Goal: Task Accomplishment & Management: Use online tool/utility

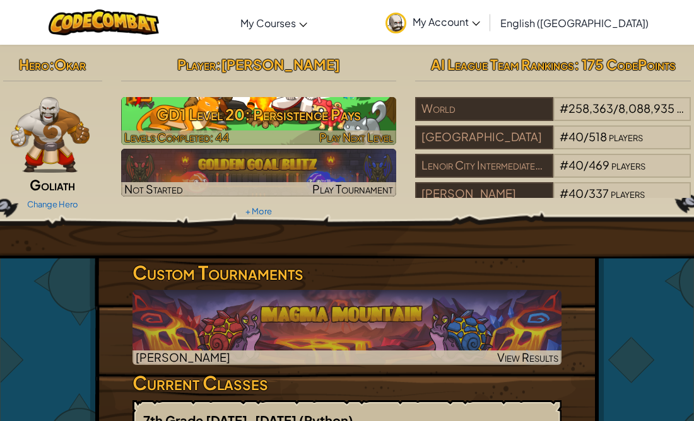
click at [333, 130] on span "Play Next Level" at bounding box center [356, 137] width 74 height 15
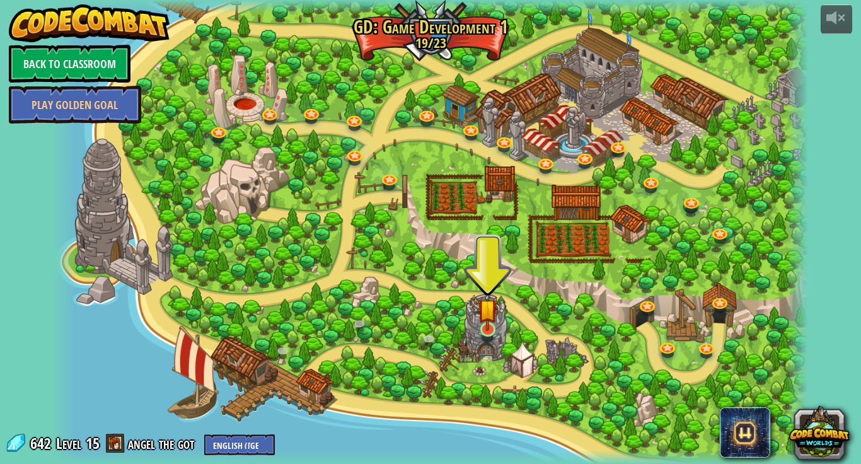
click at [494, 315] on img at bounding box center [488, 309] width 20 height 44
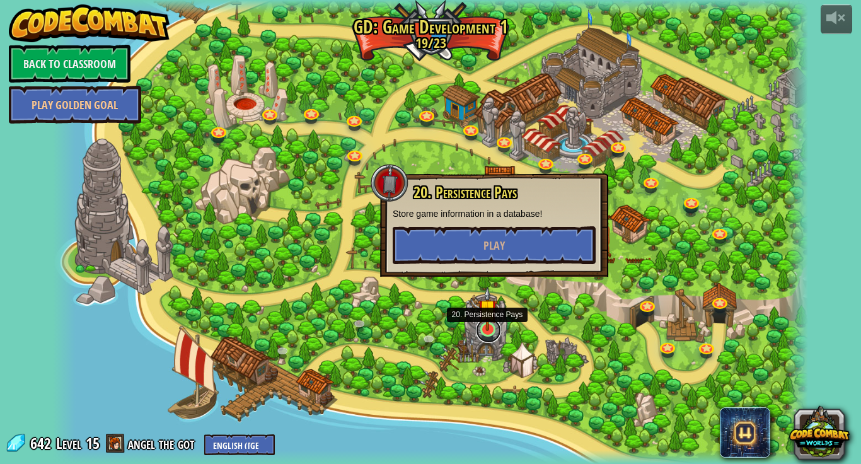
click at [482, 332] on link at bounding box center [488, 330] width 25 height 25
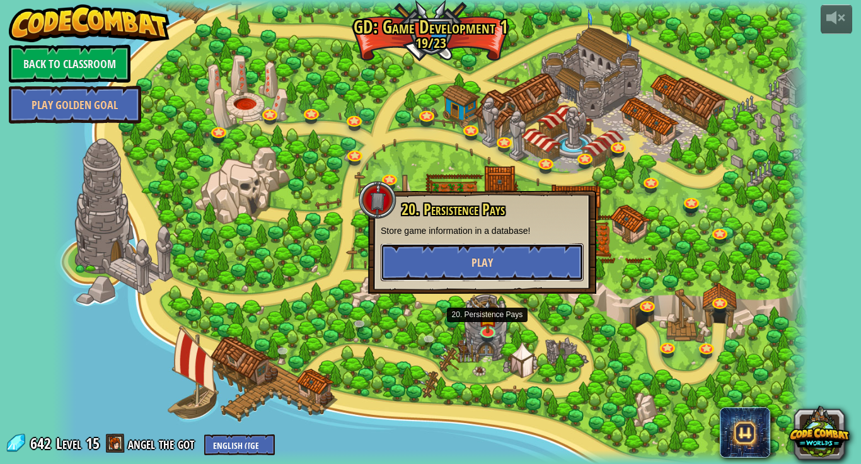
click at [417, 267] on button "Play" at bounding box center [482, 262] width 203 height 38
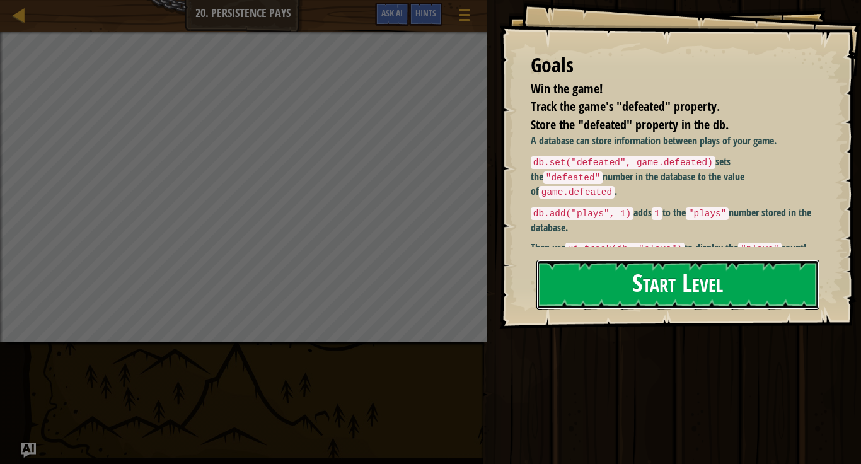
click at [651, 260] on button "Start Level" at bounding box center [678, 285] width 283 height 50
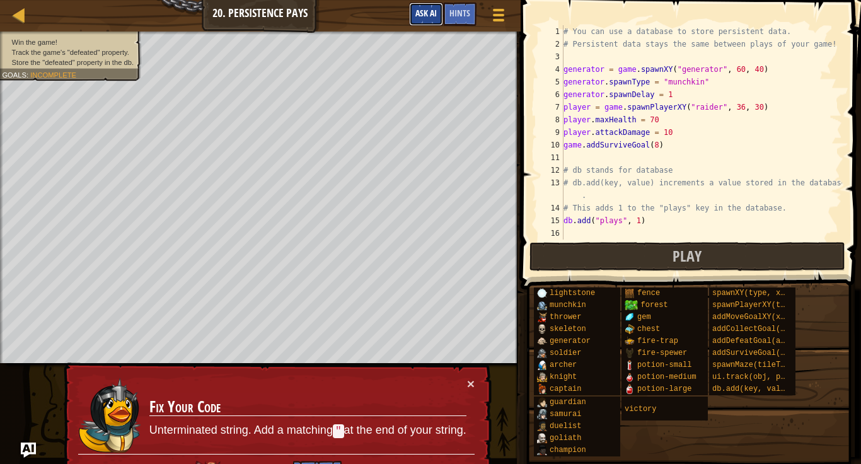
click at [423, 17] on span "Ask AI" at bounding box center [426, 13] width 21 height 12
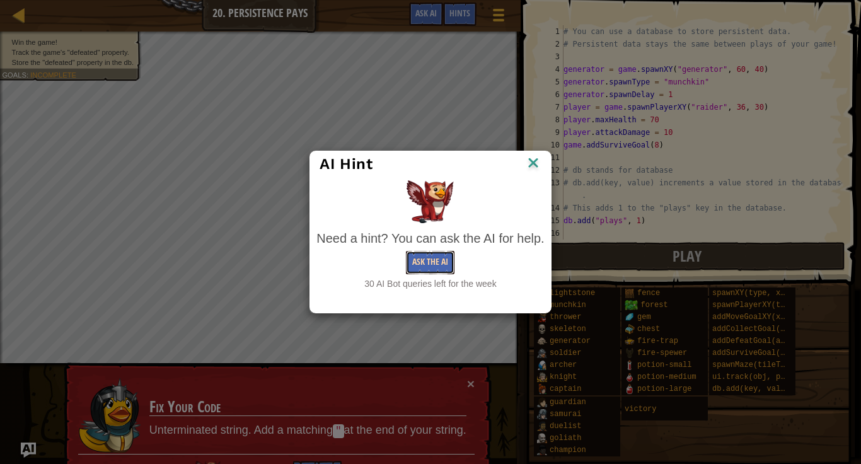
click at [446, 263] on button "Ask the AI" at bounding box center [430, 262] width 49 height 23
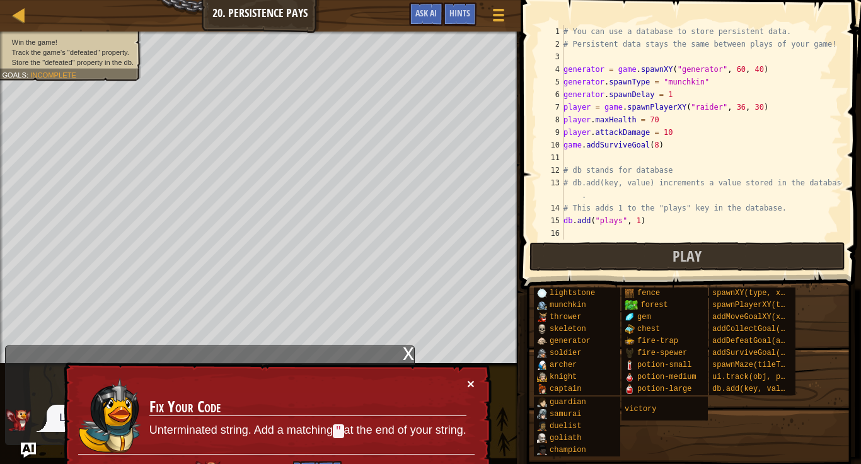
click at [469, 381] on button "×" at bounding box center [471, 383] width 8 height 13
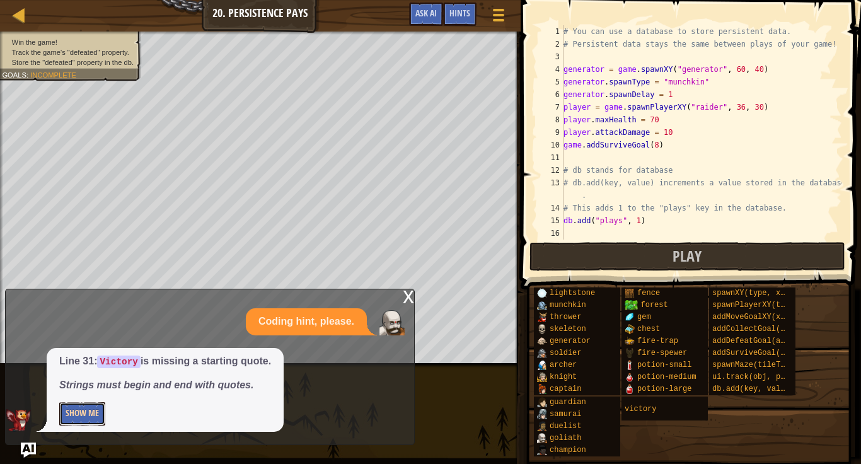
click at [82, 404] on button "Show Me" at bounding box center [82, 413] width 46 height 23
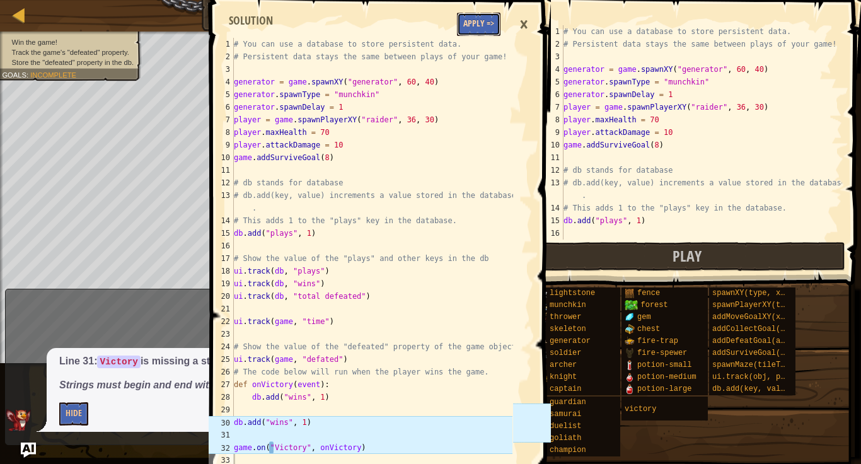
click at [474, 26] on button "Apply =>" at bounding box center [479, 24] width 44 height 23
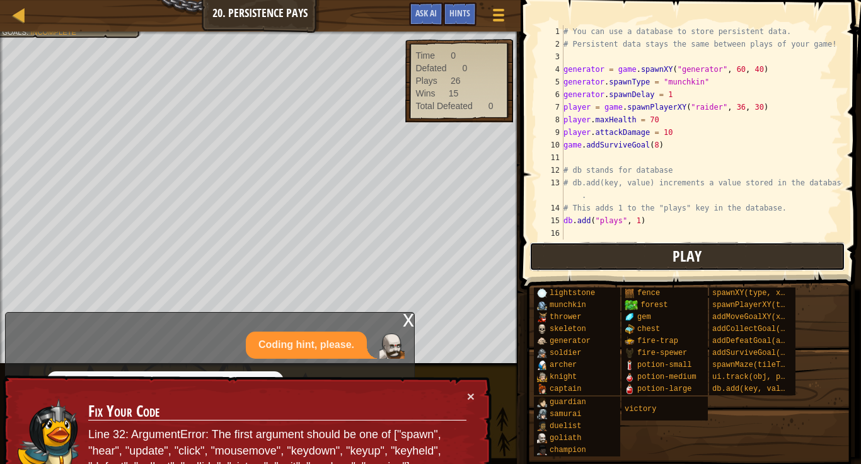
click at [693, 247] on button "Play" at bounding box center [688, 256] width 316 height 29
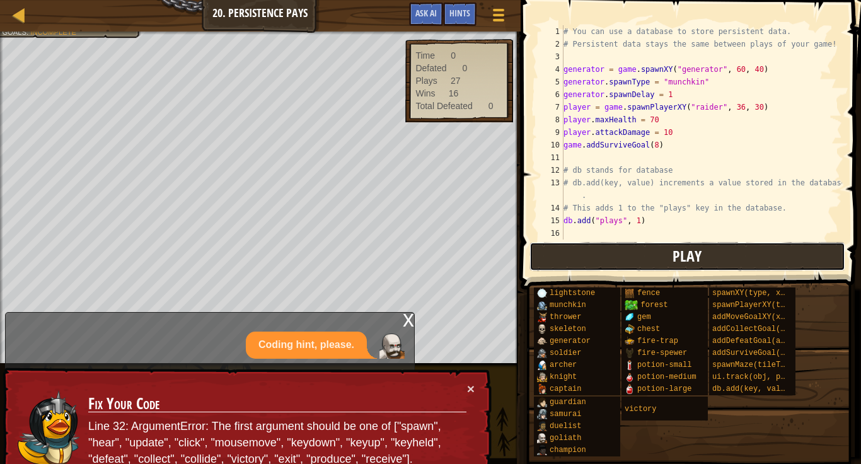
click at [564, 265] on button "Play" at bounding box center [688, 256] width 316 height 29
click at [470, 385] on button "×" at bounding box center [471, 388] width 8 height 13
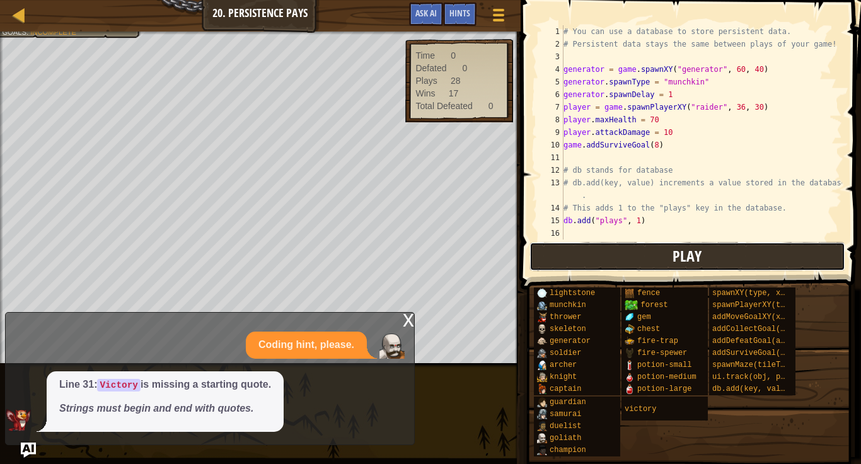
click at [631, 250] on button "Play" at bounding box center [688, 256] width 316 height 29
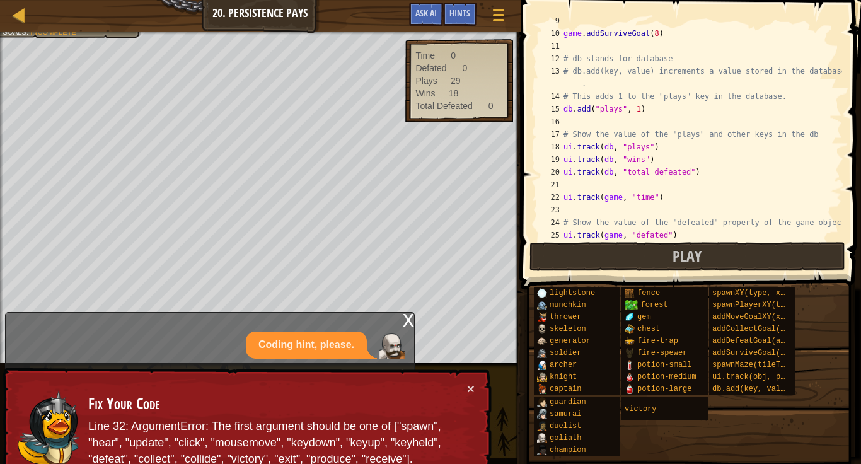
scroll to position [214, 0]
